Goal: Use online tool/utility: Utilize a website feature to perform a specific function

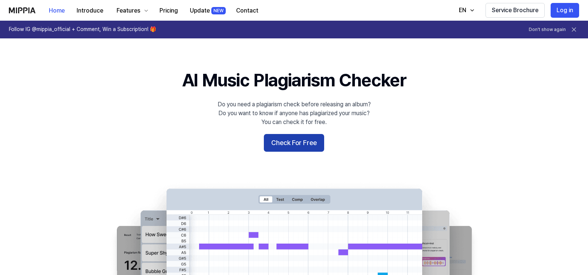
click at [314, 146] on button "Check For Free" at bounding box center [294, 143] width 60 height 18
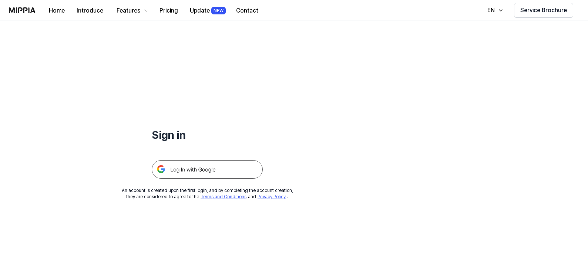
click at [218, 169] on img at bounding box center [207, 169] width 111 height 18
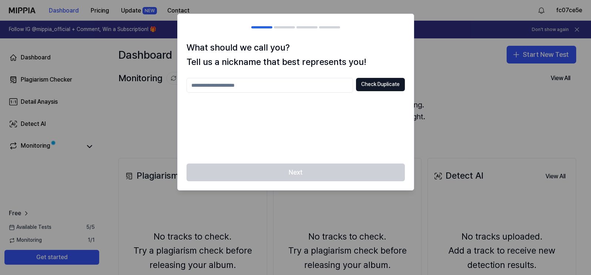
click at [328, 85] on input "text" at bounding box center [269, 85] width 166 height 15
click at [377, 85] on button "Check Duplicate" at bounding box center [380, 84] width 49 height 13
click at [223, 85] on input "****" at bounding box center [269, 85] width 166 height 15
drag, startPoint x: 218, startPoint y: 84, endPoint x: 154, endPoint y: 80, distance: 63.7
click at [154, 80] on body "Dashboard Pricing Update NEW Contact fc07ce5e Follow IG @mippia_official + Comm…" at bounding box center [295, 137] width 591 height 275
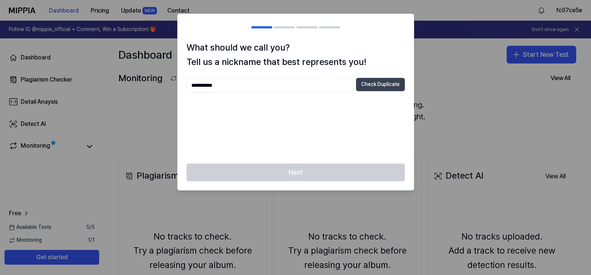
type input "**********"
click at [393, 85] on button "Check Duplicate" at bounding box center [380, 84] width 49 height 13
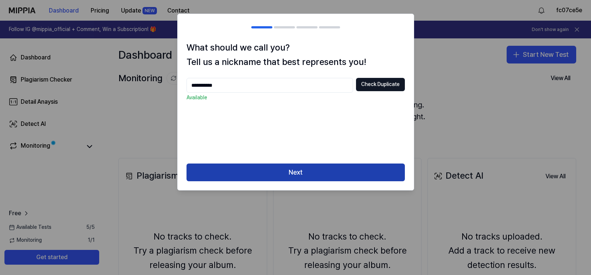
click at [370, 170] on button "Next" at bounding box center [295, 173] width 218 height 18
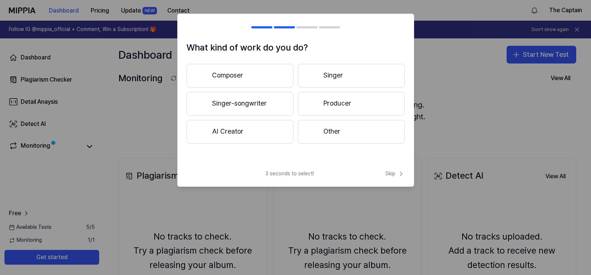
click at [265, 79] on button "Composer" at bounding box center [239, 76] width 107 height 24
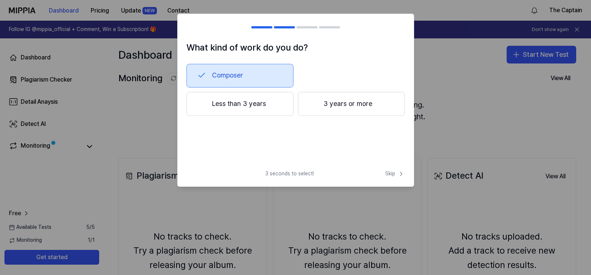
click at [324, 104] on button "3 years or more" at bounding box center [351, 104] width 107 height 24
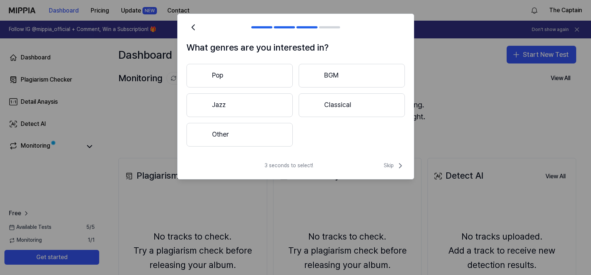
click at [280, 78] on button "Pop" at bounding box center [239, 76] width 106 height 24
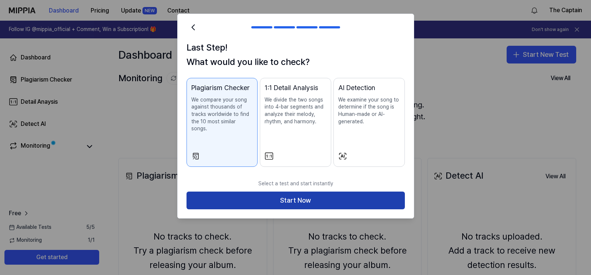
click at [333, 192] on button "Start Now" at bounding box center [295, 201] width 218 height 18
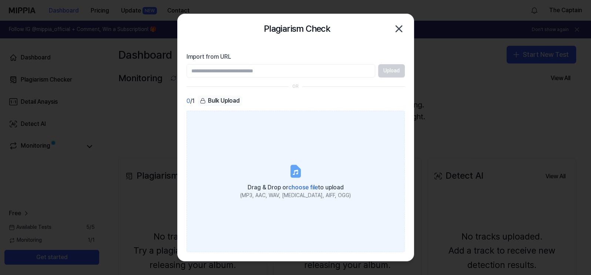
click at [296, 172] on icon at bounding box center [295, 171] width 9 height 11
click at [0, 0] on input "Drag & Drop or choose file to upload (MP3, AAC, WAV, [MEDICAL_DATA], AIFF, OGG)" at bounding box center [0, 0] width 0 height 0
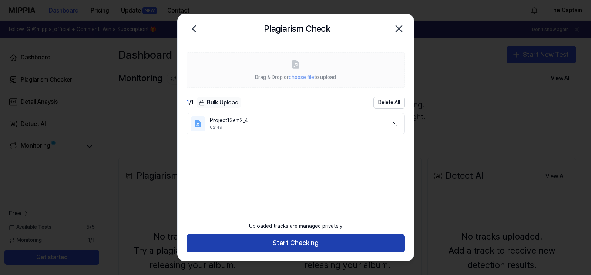
click at [385, 245] on button "Start Checking" at bounding box center [295, 244] width 218 height 18
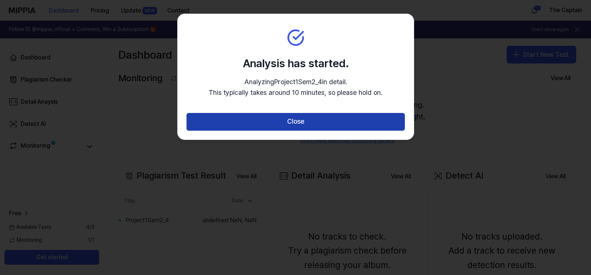
click at [257, 121] on button "Close" at bounding box center [295, 122] width 218 height 18
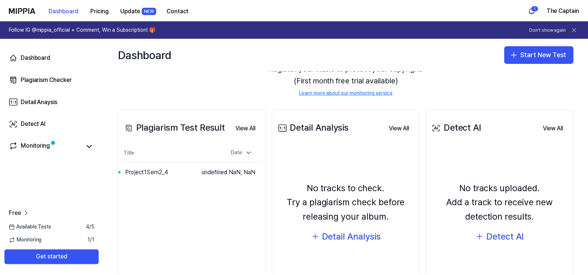
scroll to position [81, 0]
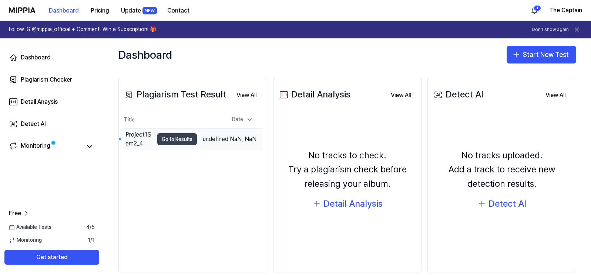
click at [187, 143] on button "Go to Results" at bounding box center [177, 139] width 40 height 12
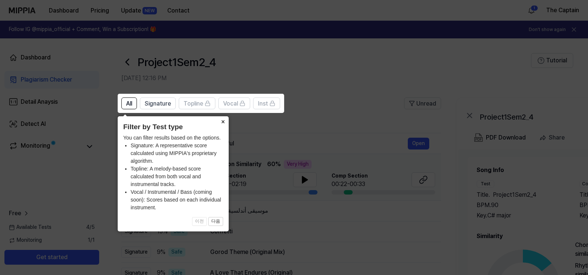
click at [223, 122] on button "×" at bounding box center [223, 121] width 12 height 10
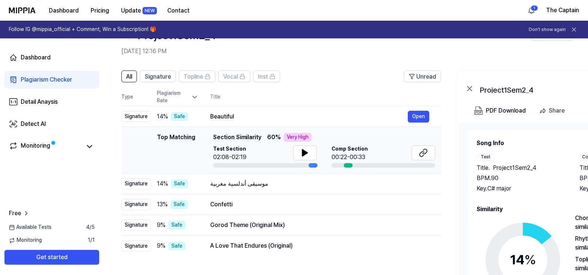
scroll to position [28, 0]
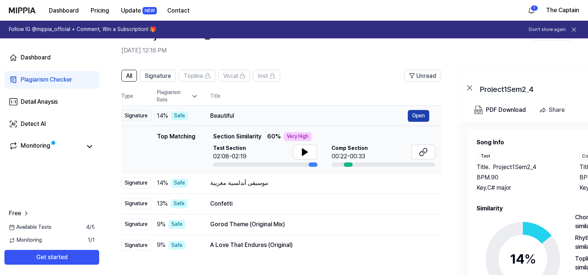
click at [420, 116] on button "Open" at bounding box center [417, 116] width 21 height 12
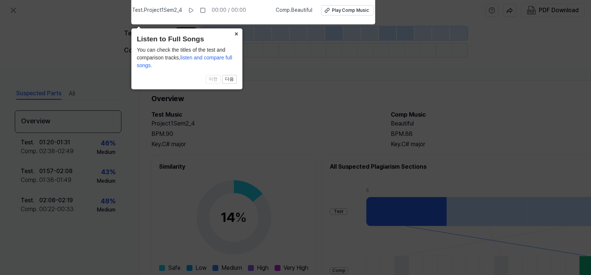
click at [236, 33] on button "×" at bounding box center [236, 33] width 12 height 10
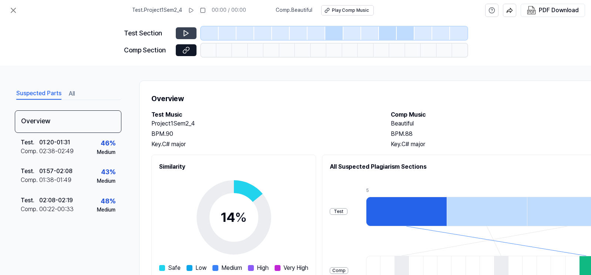
click at [188, 34] on icon at bounding box center [185, 33] width 7 height 7
click at [185, 33] on icon at bounding box center [185, 33] width 7 height 7
